Goal: Task Accomplishment & Management: Manage account settings

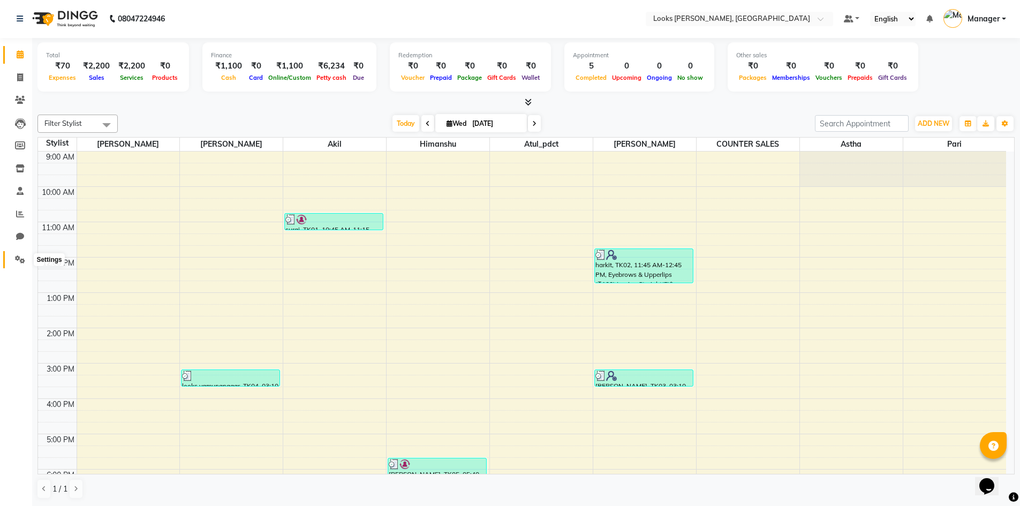
click at [13, 264] on span at bounding box center [20, 260] width 19 height 12
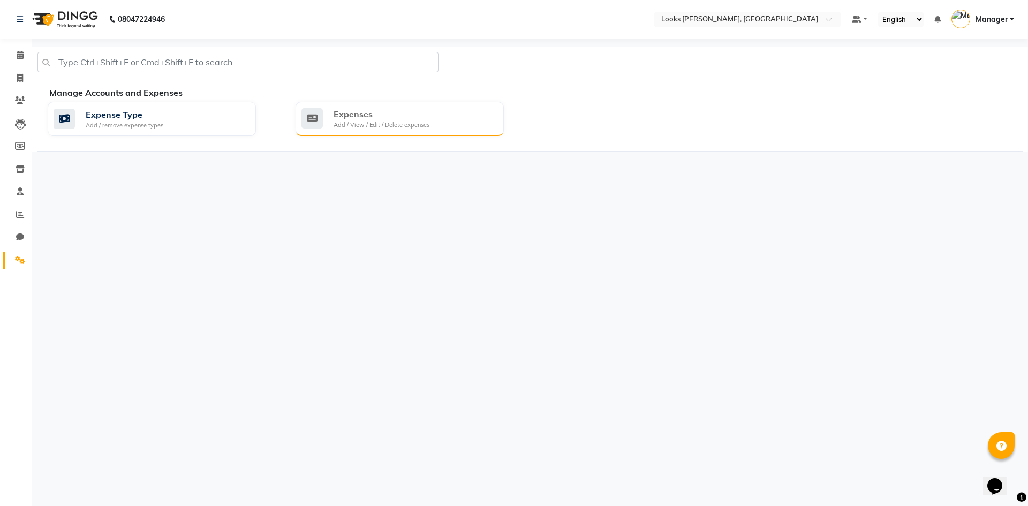
click at [319, 120] on icon at bounding box center [311, 118] width 21 height 20
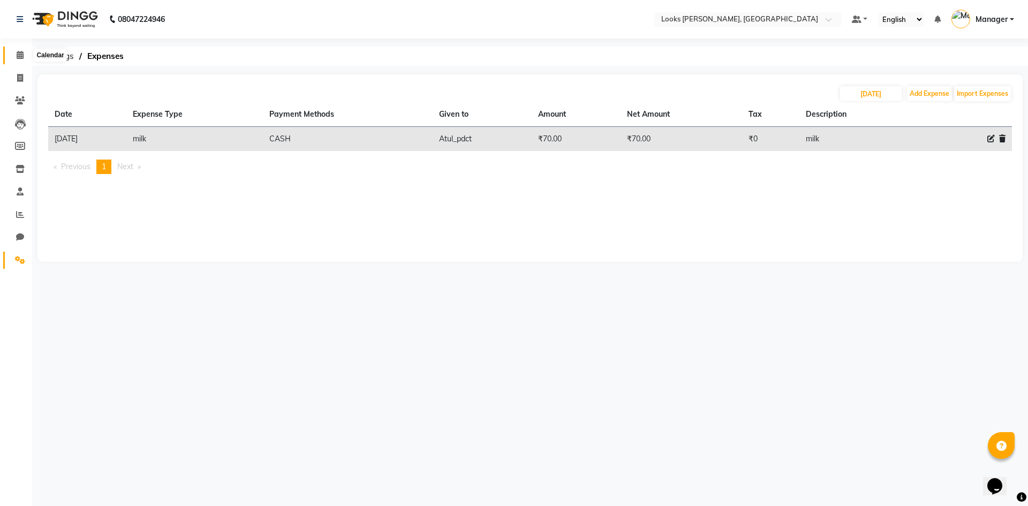
click at [25, 58] on span at bounding box center [20, 55] width 19 height 12
